Goal: Task Accomplishment & Management: Use online tool/utility

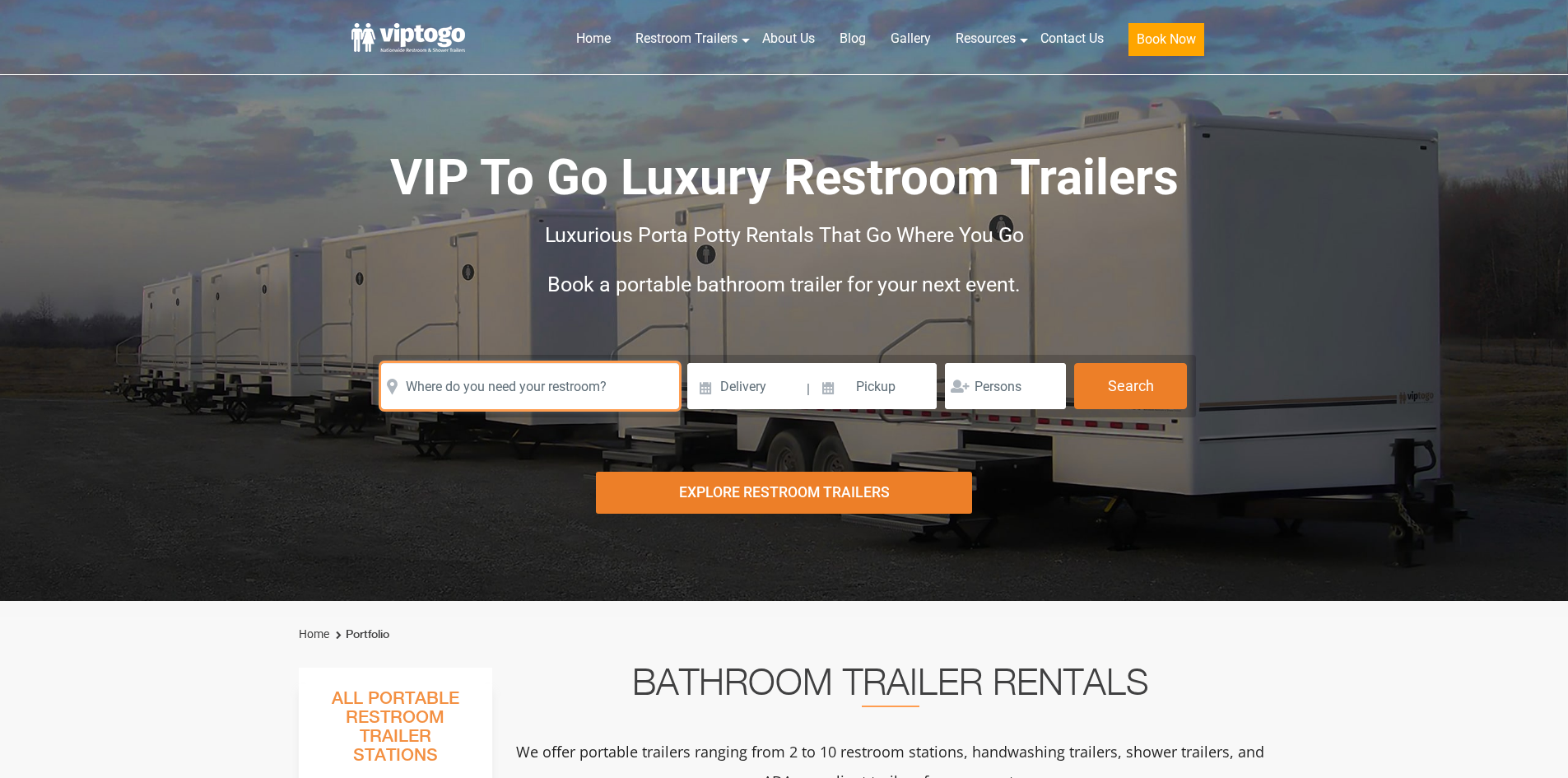
click at [614, 396] on input "text" at bounding box center [530, 386] width 298 height 46
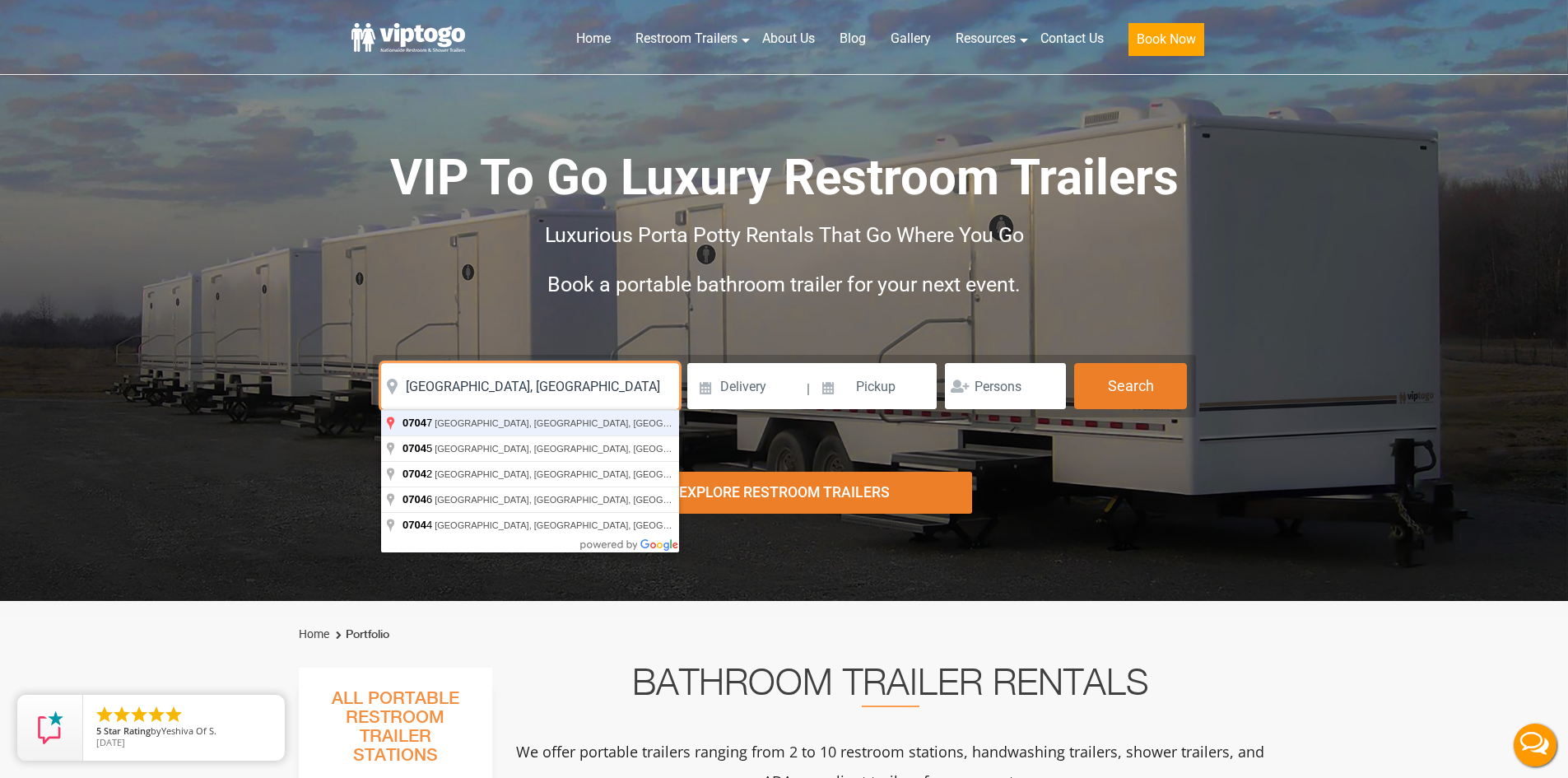
type input "[GEOGRAPHIC_DATA], [GEOGRAPHIC_DATA]"
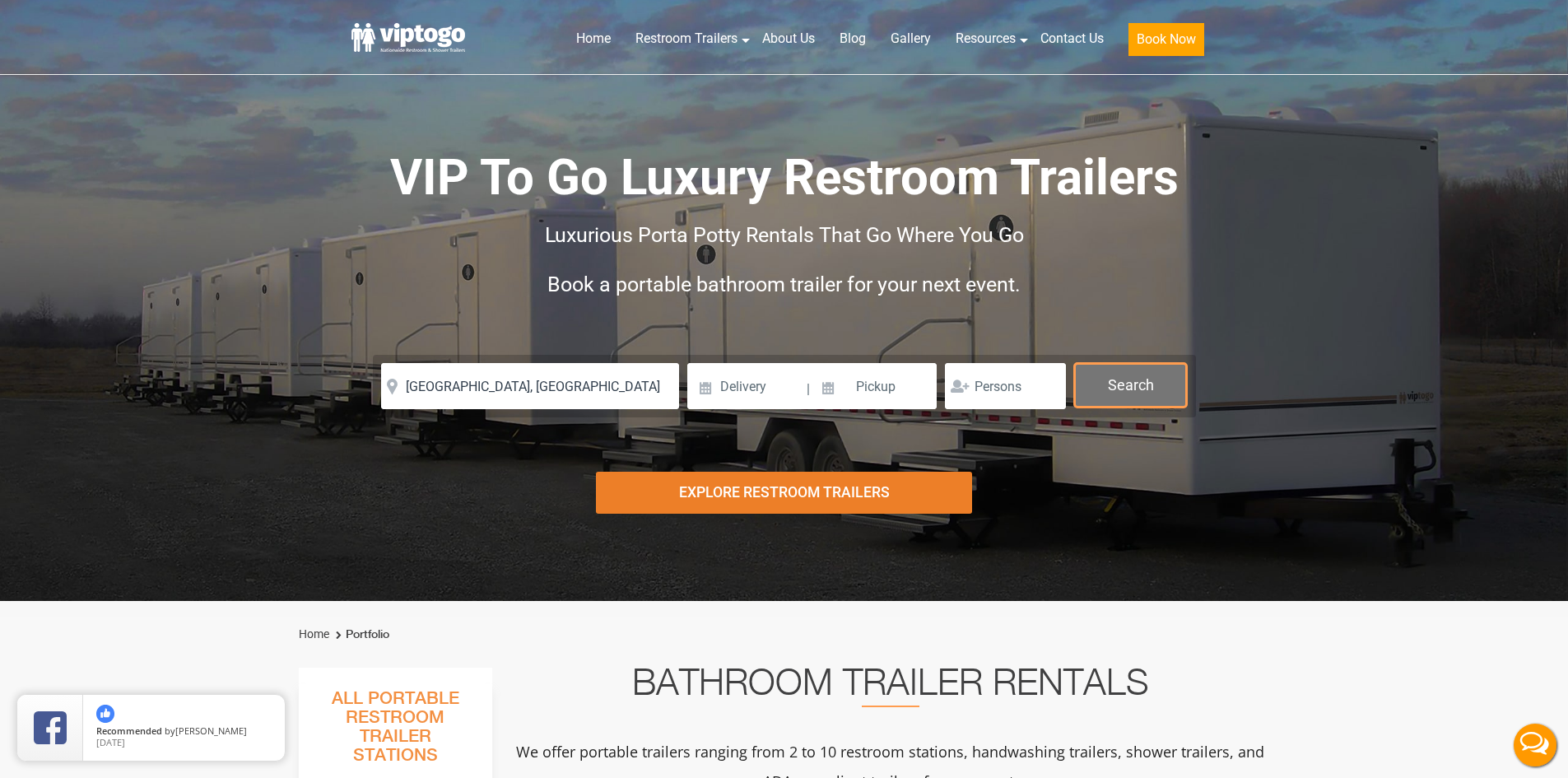
click at [1157, 387] on button "Search" at bounding box center [1130, 385] width 112 height 45
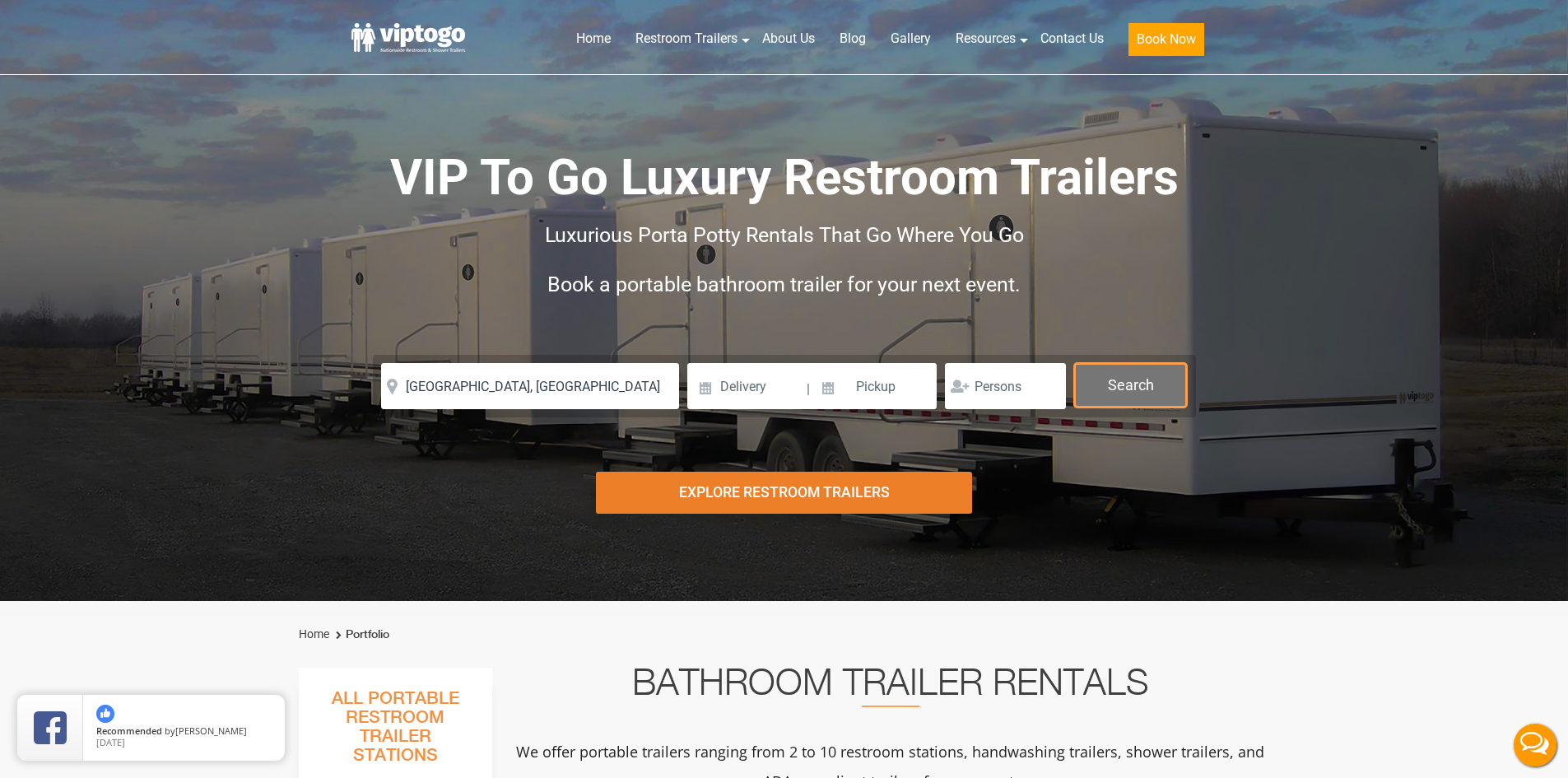
click at [1157, 387] on button "Search" at bounding box center [1130, 385] width 112 height 45
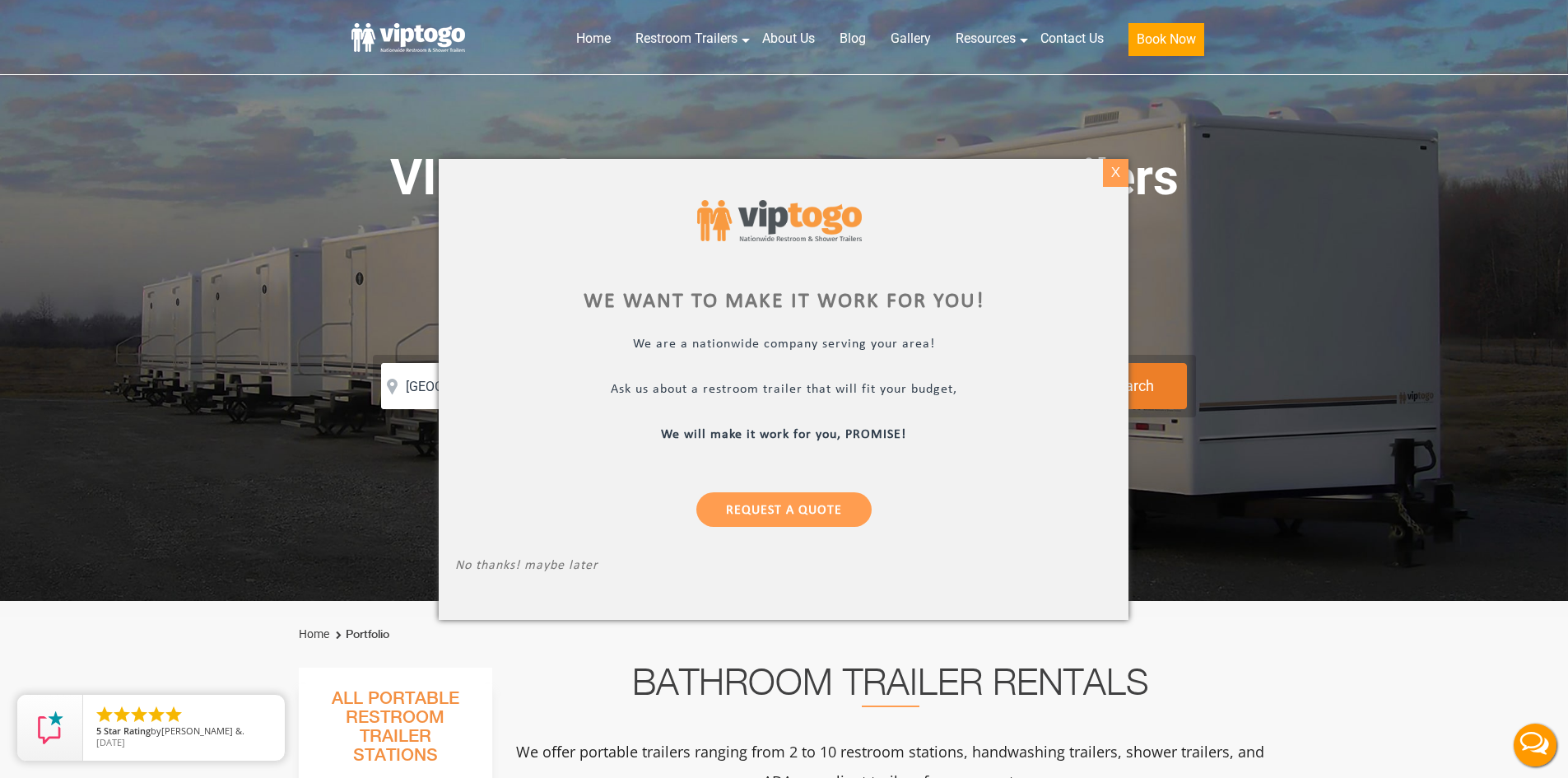
click at [1115, 176] on div "X" at bounding box center [1115, 173] width 26 height 28
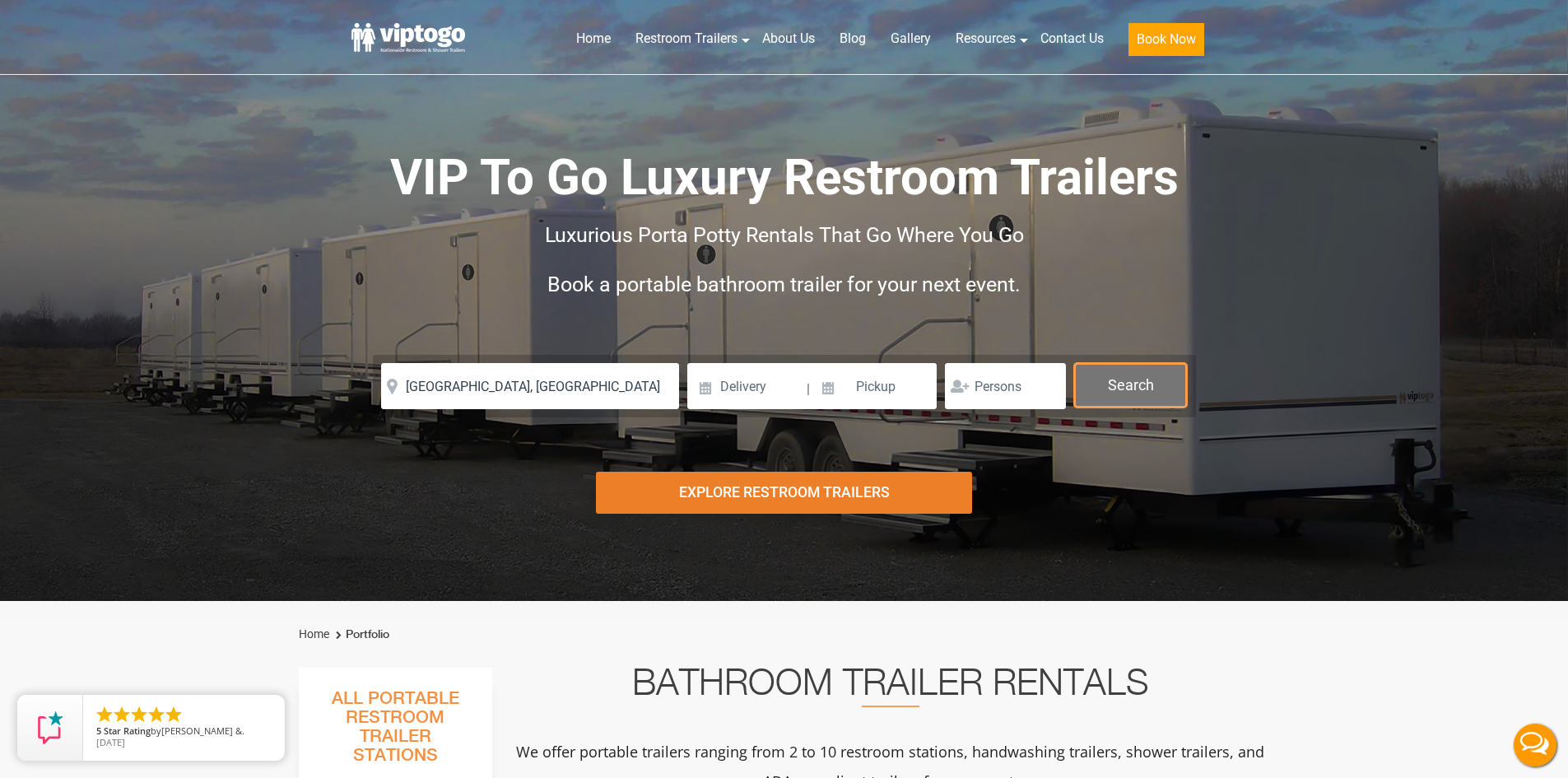
click at [1161, 372] on button "Search" at bounding box center [1130, 385] width 112 height 45
click at [1161, 374] on button "Search" at bounding box center [1130, 385] width 112 height 45
